Goal: Task Accomplishment & Management: Complete application form

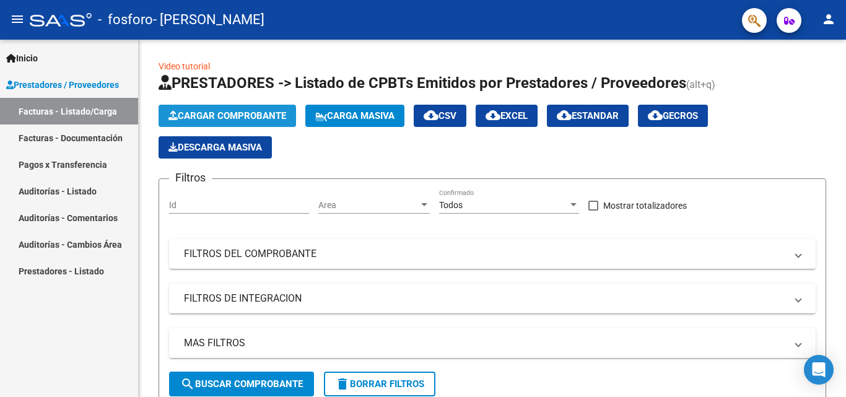
click at [262, 111] on span "Cargar Comprobante" at bounding box center [227, 115] width 118 height 11
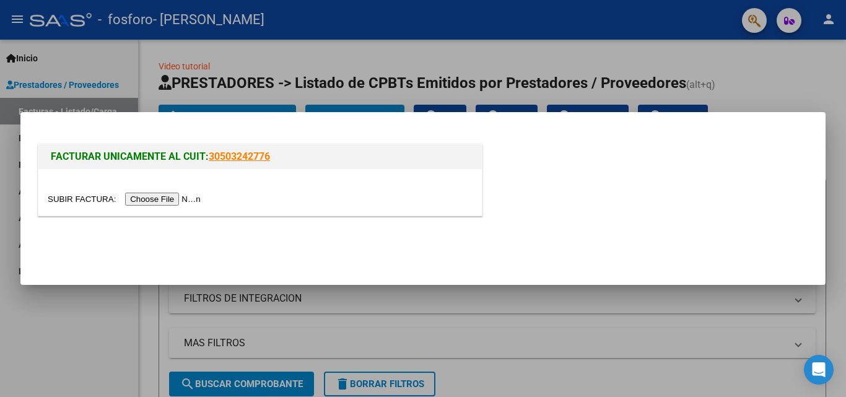
click at [190, 197] on input "file" at bounding box center [126, 199] width 157 height 13
click at [185, 200] on input "file" at bounding box center [126, 199] width 157 height 13
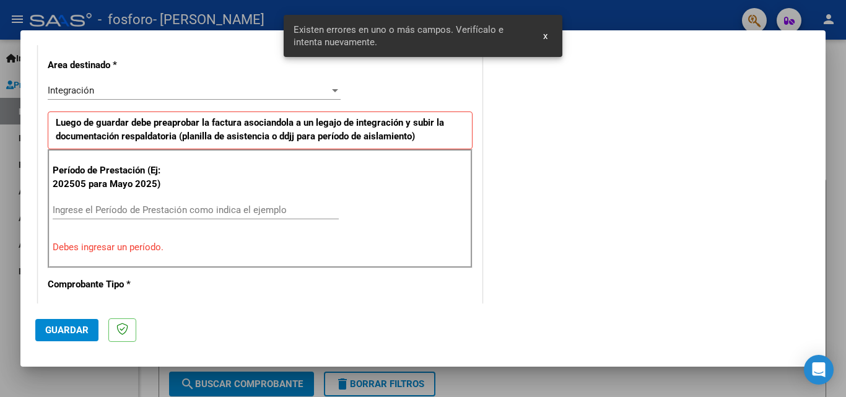
scroll to position [303, 0]
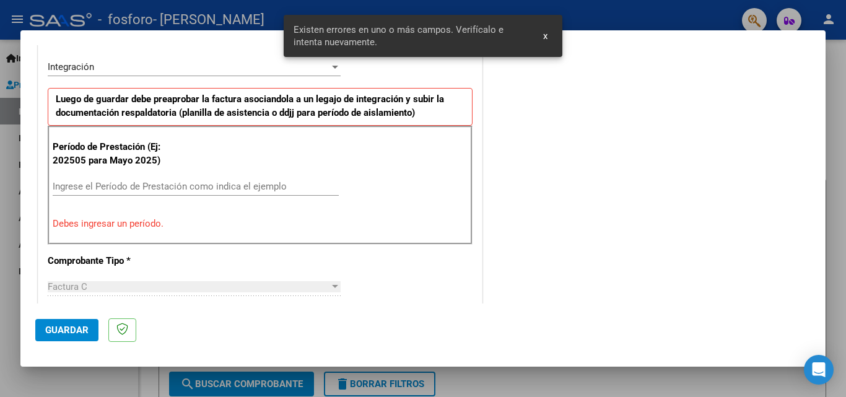
click at [149, 189] on input "Ingrese el Período de Prestación como indica el ejemplo" at bounding box center [196, 186] width 286 height 11
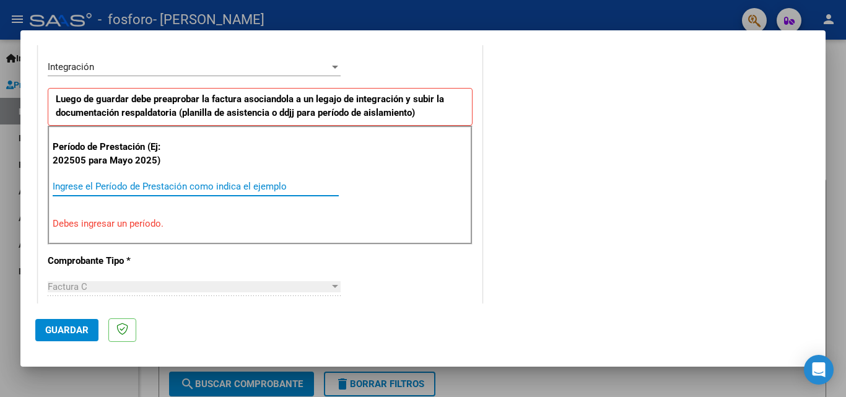
click at [220, 75] on div "Integración Seleccionar Area" at bounding box center [194, 67] width 293 height 19
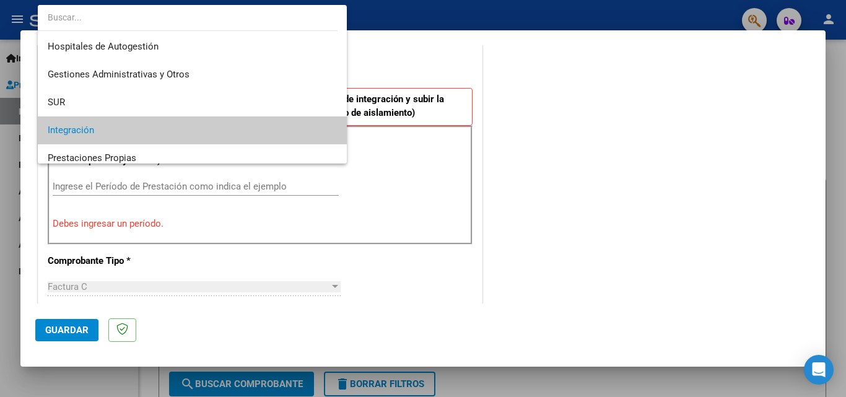
scroll to position [0, 0]
click at [199, 125] on span "Integración" at bounding box center [192, 130] width 289 height 28
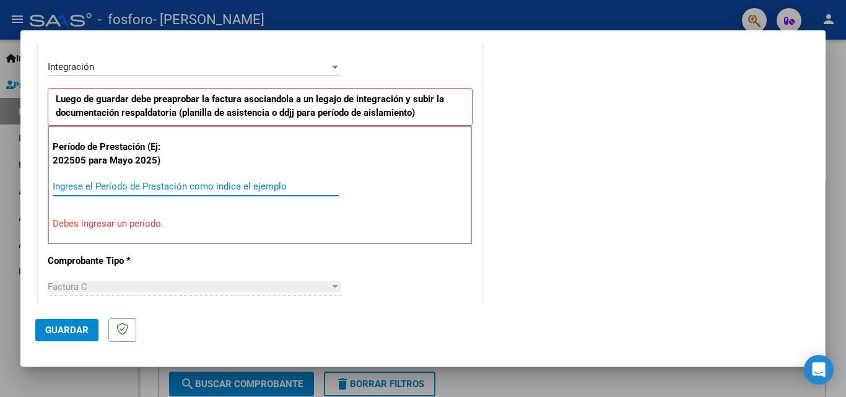
click at [150, 185] on input "Ingrese el Período de Prestación como indica el ejemplo" at bounding box center [196, 186] width 286 height 11
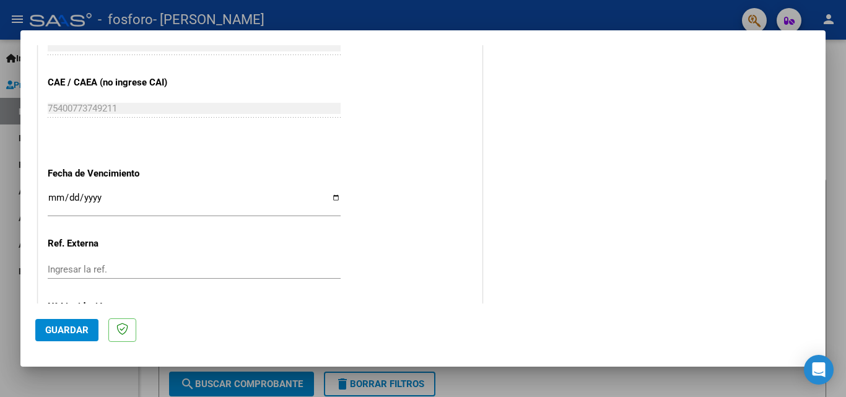
scroll to position [832, 0]
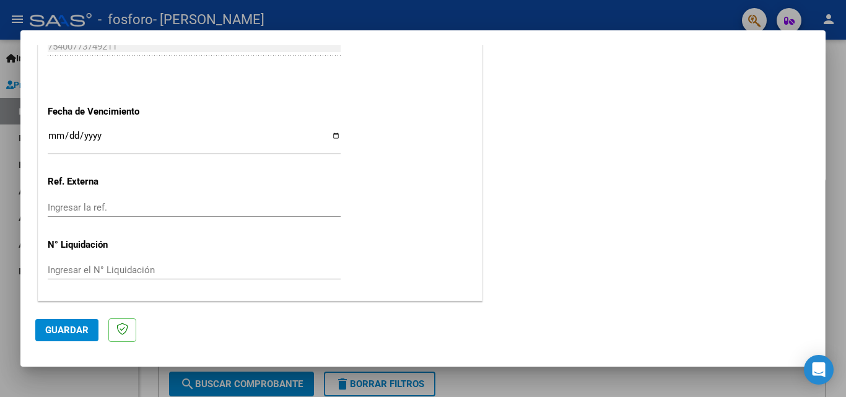
type input "202509"
click at [74, 337] on button "Guardar" at bounding box center [66, 330] width 63 height 22
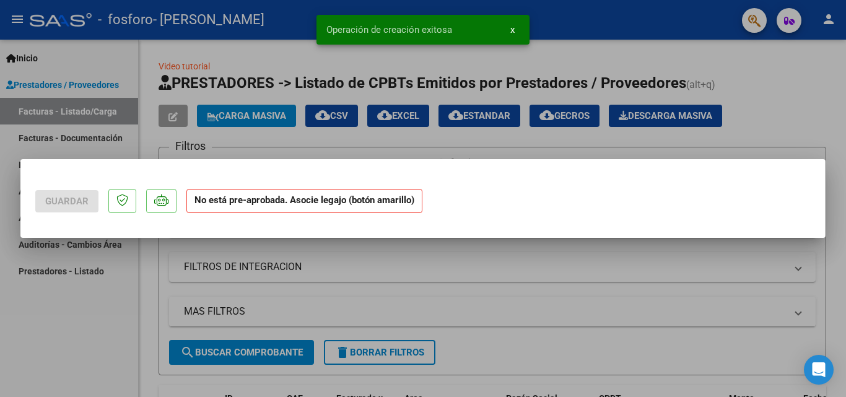
scroll to position [0, 0]
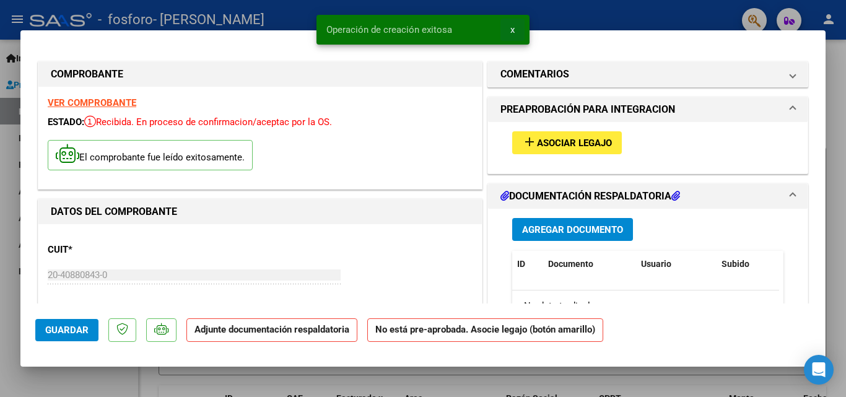
click at [513, 29] on span "x" at bounding box center [512, 29] width 4 height 11
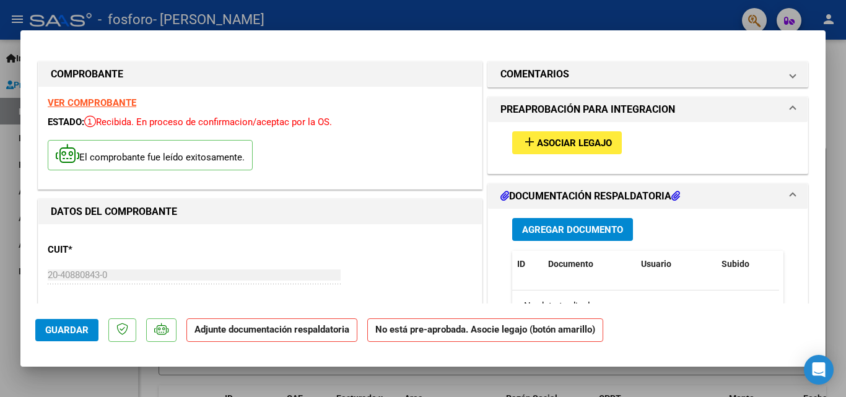
click at [581, 158] on div "add Asociar Legajo" at bounding box center [648, 142] width 290 height 41
click at [581, 145] on span "Asociar Legajo" at bounding box center [574, 142] width 75 height 11
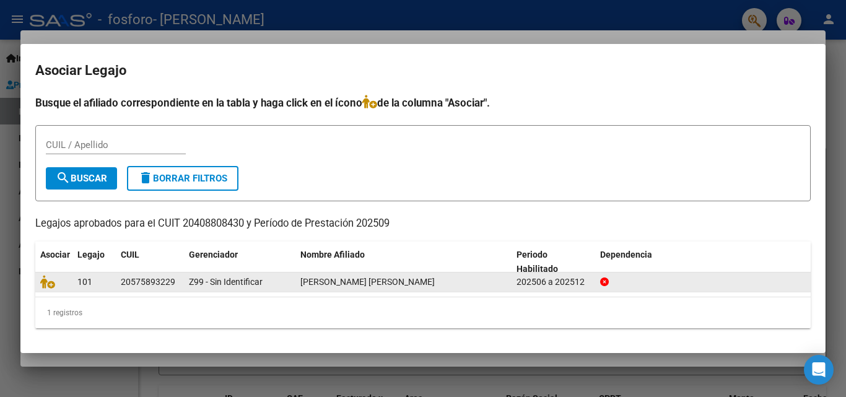
click at [180, 280] on datatable-body-cell "20575893229" at bounding box center [150, 281] width 68 height 19
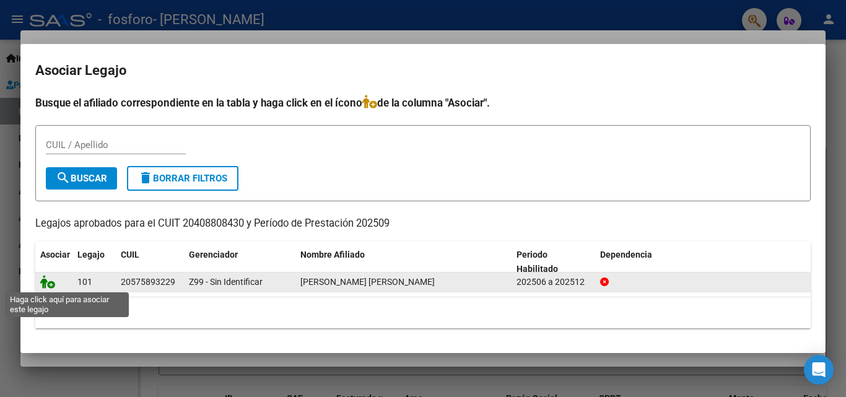
click at [53, 284] on icon at bounding box center [47, 282] width 15 height 14
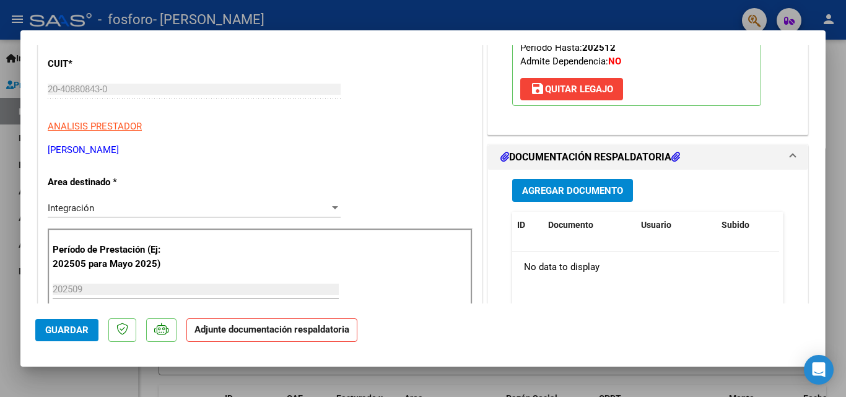
scroll to position [248, 0]
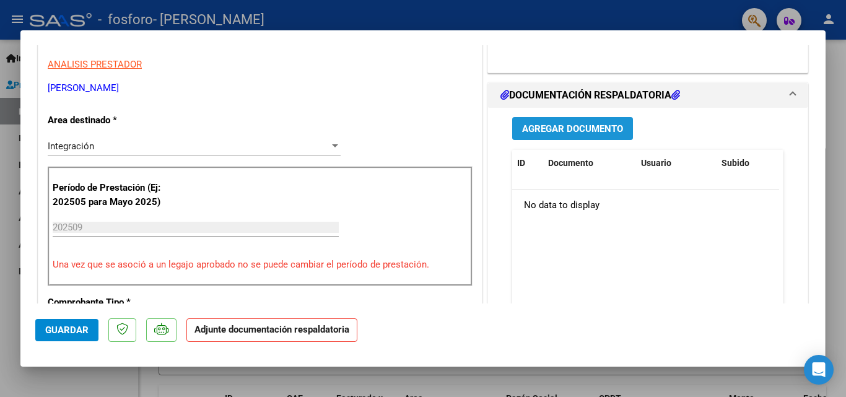
click at [567, 126] on span "Agregar Documento" at bounding box center [572, 128] width 101 height 11
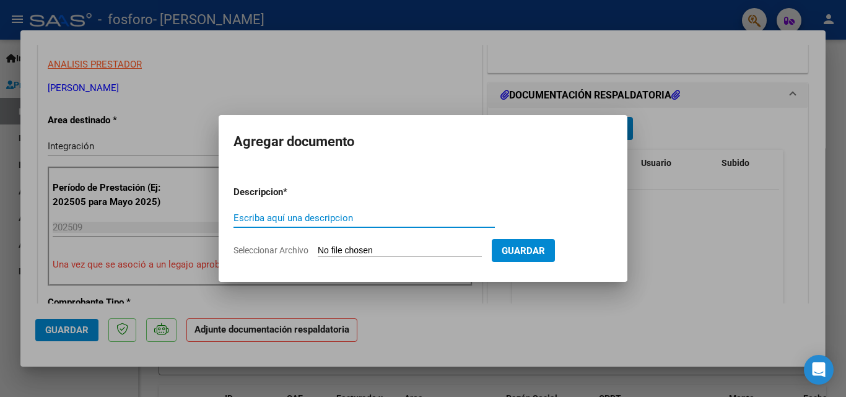
click at [365, 212] on input "Escriba aquí una descripcion" at bounding box center [363, 217] width 261 height 11
click at [365, 214] on input "Escriba aquí una descripcion" at bounding box center [363, 217] width 261 height 11
type input "f"
type input "p"
type input "Planilla [DATE]"
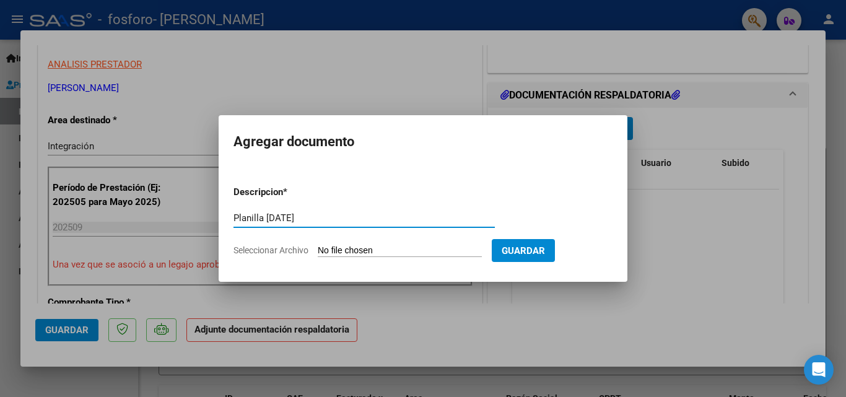
click at [389, 248] on input "Seleccionar Archivo" at bounding box center [400, 251] width 164 height 12
type input "C:\fakepath\planilla septiembre [PERSON_NAME].pdf"
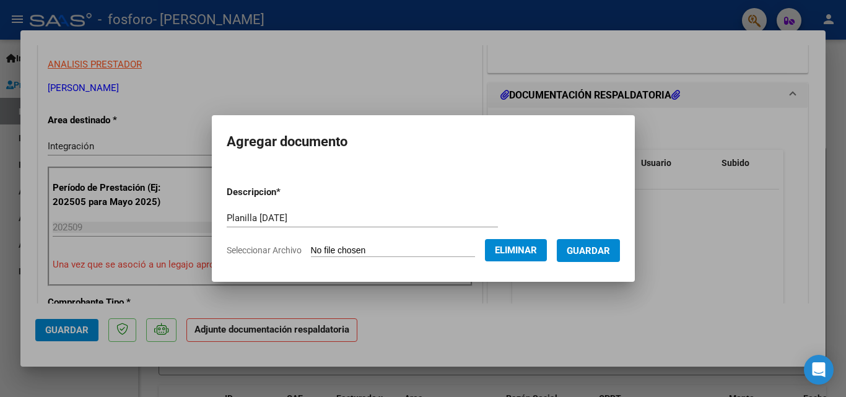
click at [603, 252] on span "Guardar" at bounding box center [588, 250] width 43 height 11
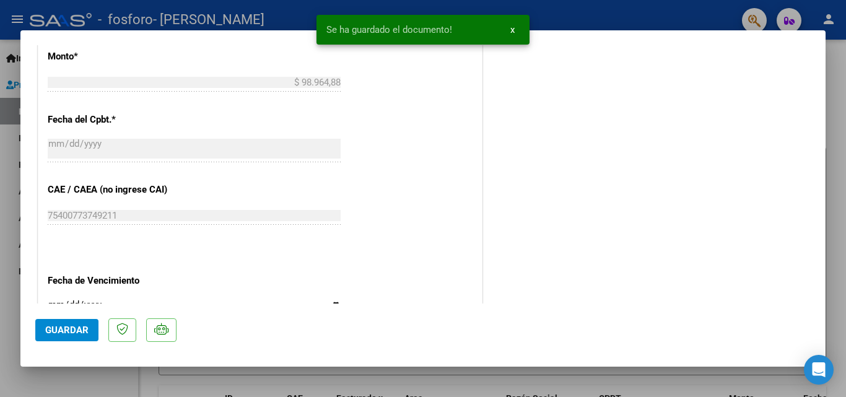
scroll to position [743, 0]
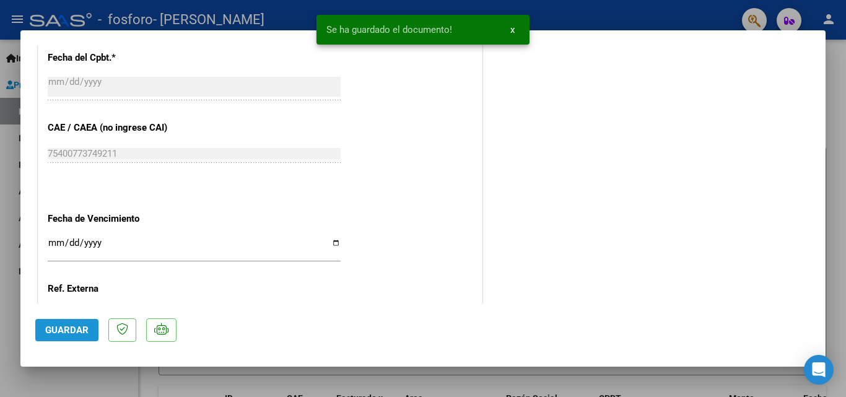
click at [75, 329] on span "Guardar" at bounding box center [66, 329] width 43 height 11
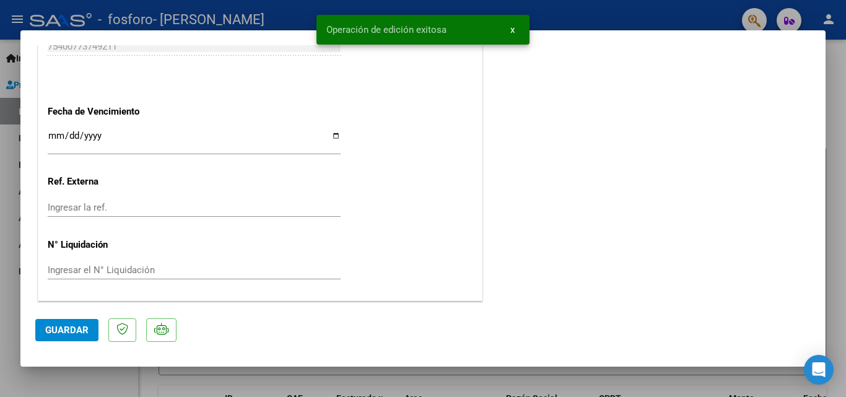
click at [61, 324] on span "Guardar" at bounding box center [66, 329] width 43 height 11
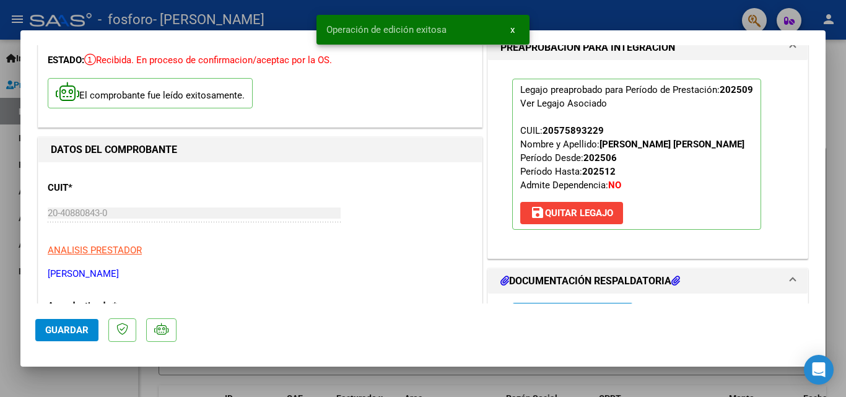
scroll to position [0, 0]
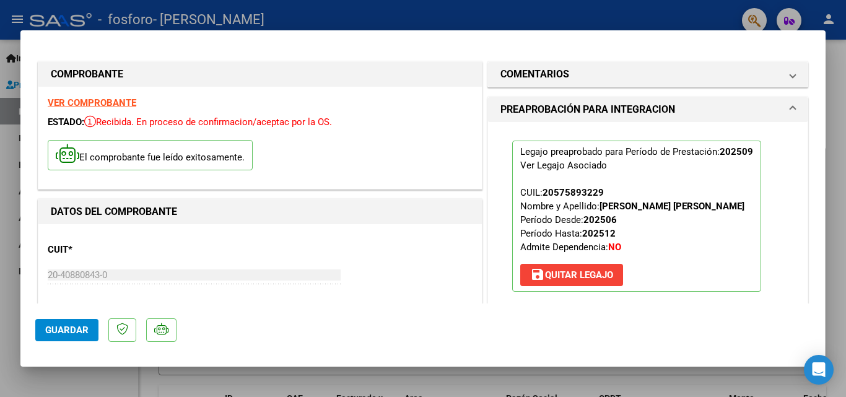
click at [768, 112] on mat-panel-title "PREAPROBACIÓN PARA INTEGRACION" at bounding box center [640, 109] width 280 height 15
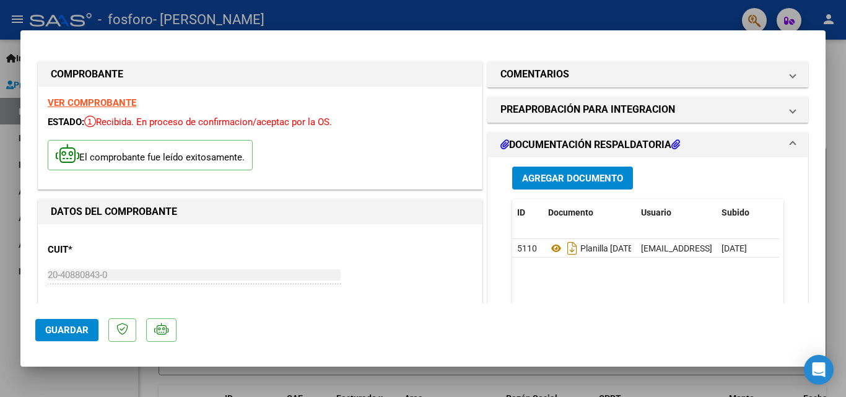
scroll to position [62, 0]
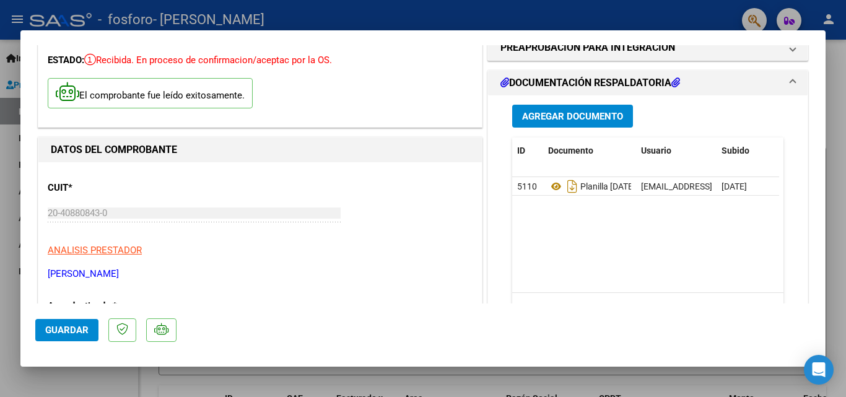
click at [591, 118] on span "Agregar Documento" at bounding box center [572, 116] width 101 height 11
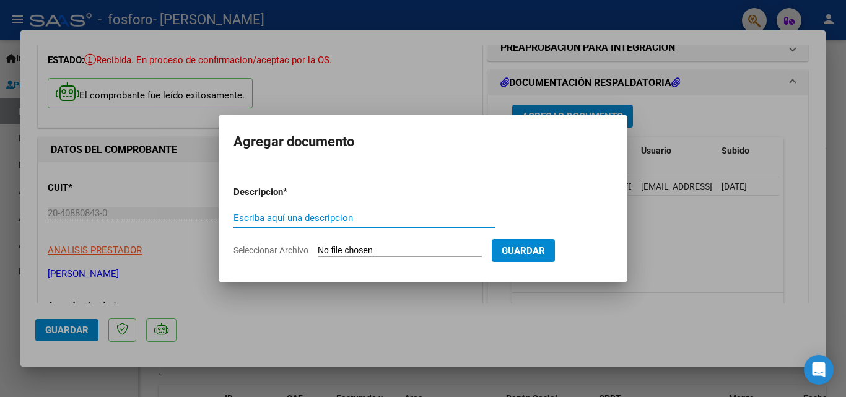
drag, startPoint x: 746, startPoint y: 177, endPoint x: 745, endPoint y: 169, distance: 8.1
click at [746, 176] on div at bounding box center [423, 198] width 846 height 397
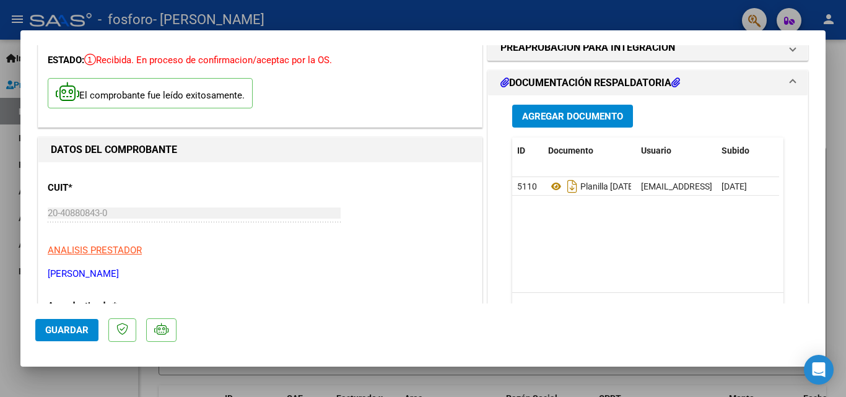
click at [789, 81] on mat-expansion-panel-header "DOCUMENTACIÓN RESPALDATORIA" at bounding box center [648, 83] width 320 height 25
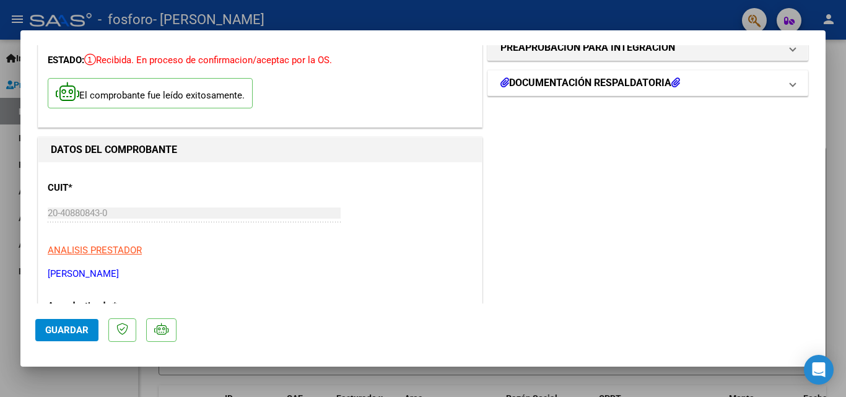
scroll to position [0, 0]
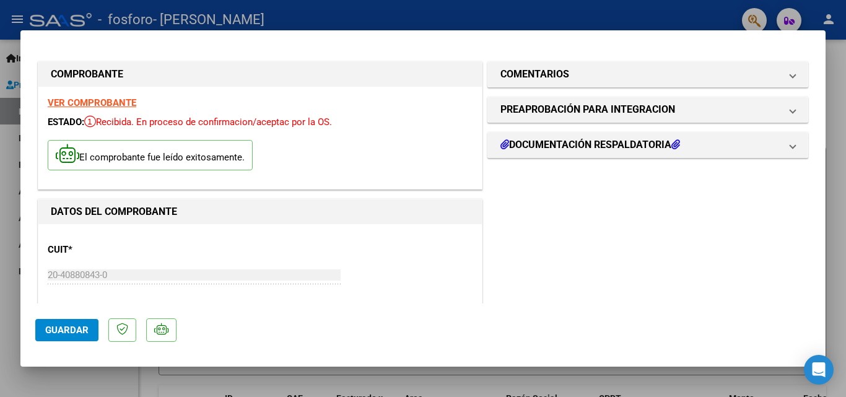
drag, startPoint x: 131, startPoint y: 160, endPoint x: 128, endPoint y: 116, distance: 44.1
click at [131, 149] on p "El comprobante fue leído exitosamente." at bounding box center [150, 155] width 205 height 30
drag, startPoint x: 842, startPoint y: 82, endPoint x: 834, endPoint y: 89, distance: 9.7
click at [841, 83] on div at bounding box center [423, 198] width 846 height 397
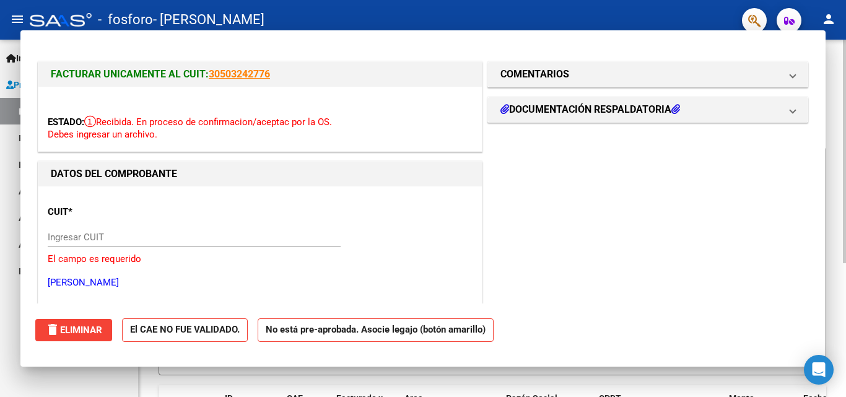
drag, startPoint x: 834, startPoint y: 89, endPoint x: 829, endPoint y: 121, distance: 33.2
click at [834, 100] on div "Video tutorial PRESTADORES -> Listado de CPBTs Emitidos por Prestadores / Prove…" at bounding box center [492, 321] width 707 height 562
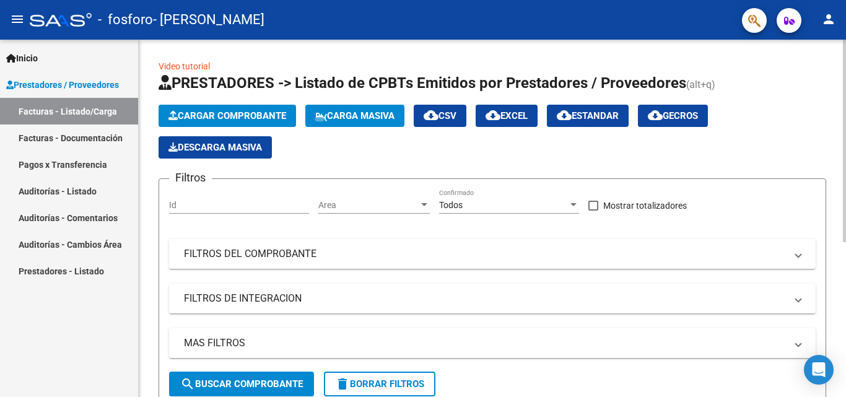
click at [364, 154] on div "Cargar Comprobante Carga Masiva cloud_download CSV cloud_download EXCEL cloud_d…" at bounding box center [493, 132] width 668 height 54
click at [50, 141] on link "Facturas - Documentación" at bounding box center [69, 137] width 138 height 27
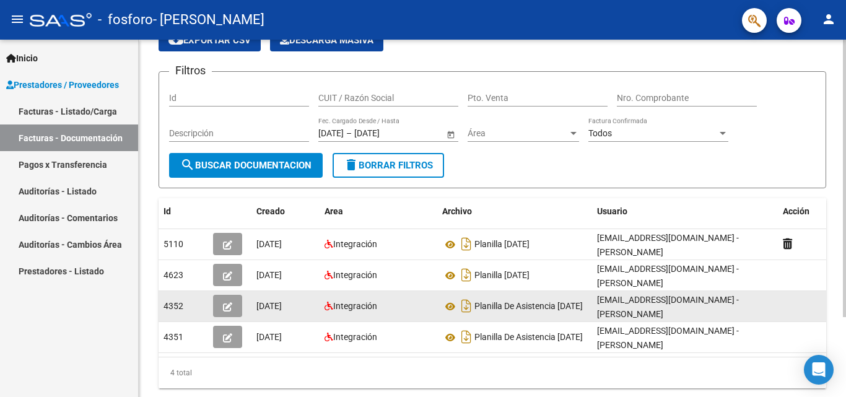
scroll to position [103, 0]
